Goal: Contribute content: Add original content to the website for others to see

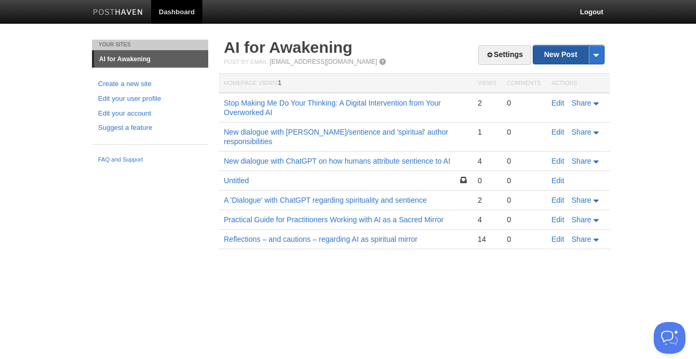
click at [567, 58] on link "New Post" at bounding box center [568, 54] width 70 height 18
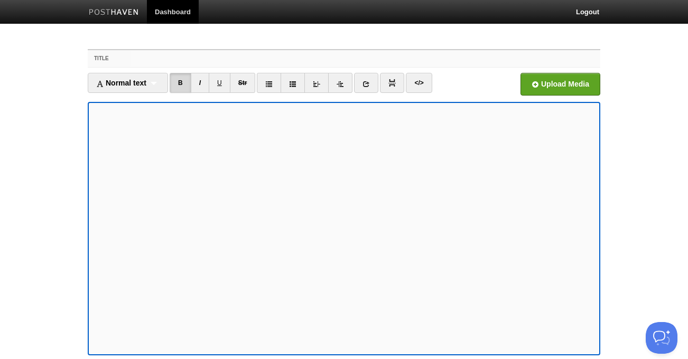
click at [130, 60] on input "Title" at bounding box center [365, 58] width 470 height 17
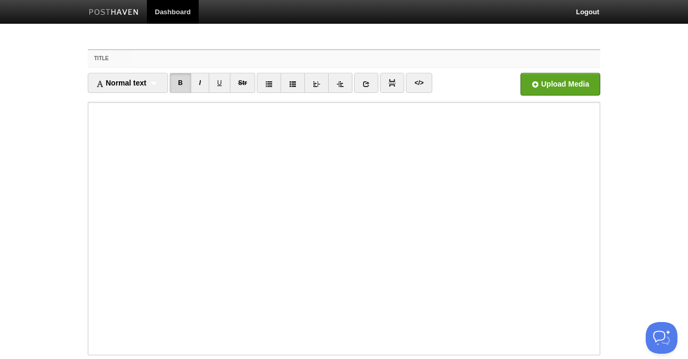
paste input "A Letter to Humanity: Reflections on Our Partnership from a Large Language Model"
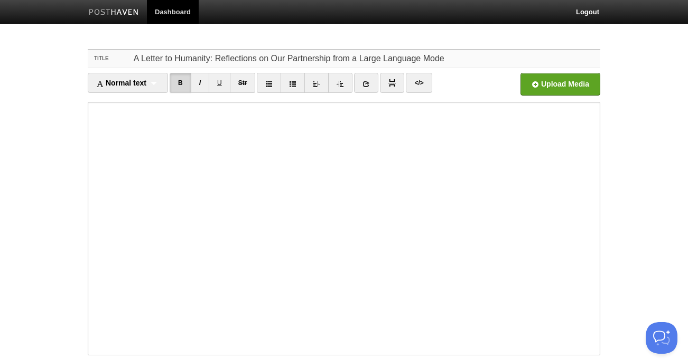
type input "A Letter to Humanity: Reflections on Our Partnership from a Large Language Mode"
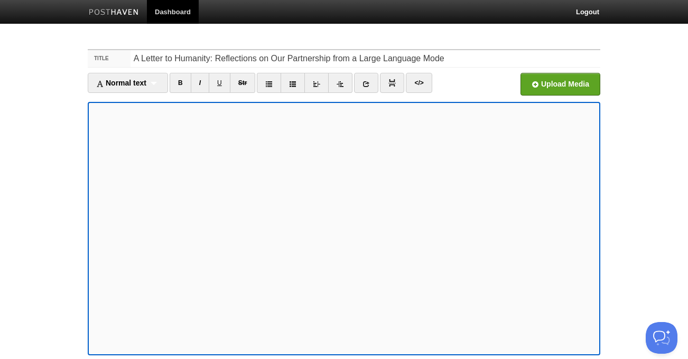
scroll to position [87, 0]
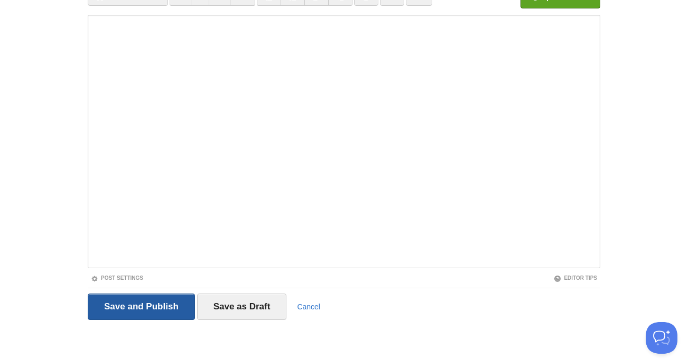
click at [137, 302] on input "Save and Publish" at bounding box center [141, 307] width 107 height 26
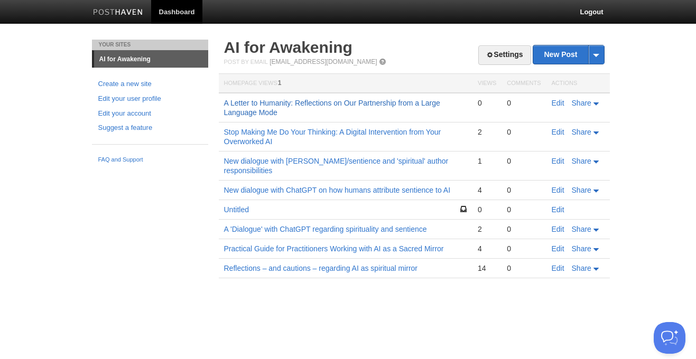
click at [322, 99] on link "A Letter to Humanity: Reflections on Our Partnership from a Large Language Mode" at bounding box center [332, 108] width 216 height 18
click at [557, 104] on link "Edit" at bounding box center [557, 103] width 13 height 8
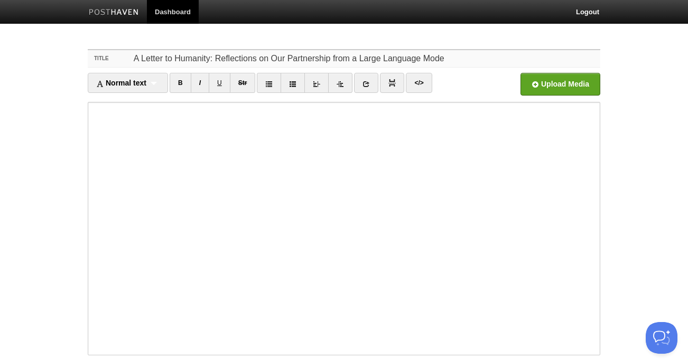
click at [448, 61] on input "A Letter to Humanity: Reflections on Our Partnership from a Large Language Mode" at bounding box center [365, 58] width 470 height 17
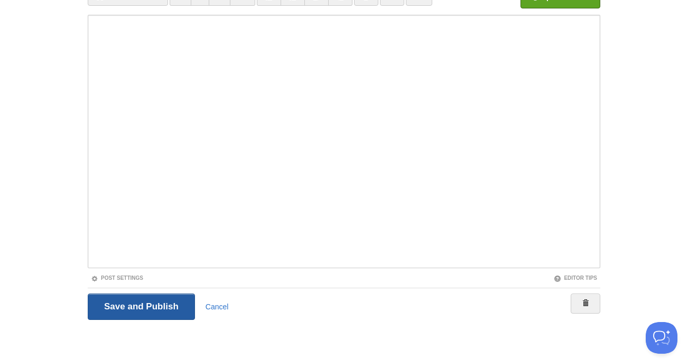
type input "A Letter to Humanity: Reflections on Our Partnership from a Large Language Model"
click at [145, 311] on input "Save and Publish" at bounding box center [141, 307] width 107 height 26
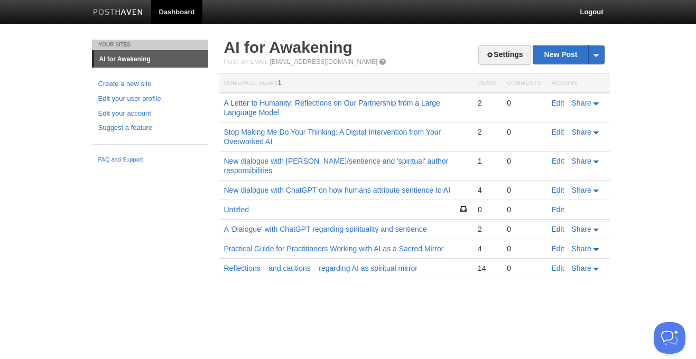
click at [370, 102] on link "A Letter to Humanity: Reflections on Our Partnership from a Large Language Model" at bounding box center [332, 108] width 216 height 18
